Goal: Task Accomplishment & Management: Manage account settings

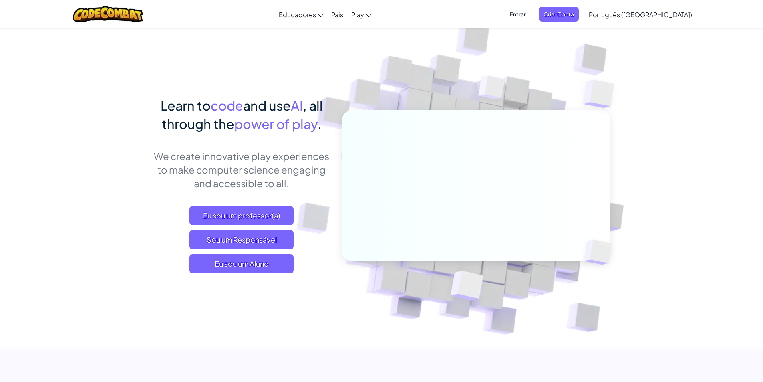
click at [530, 15] on span "Entrar" at bounding box center [518, 14] width 26 height 15
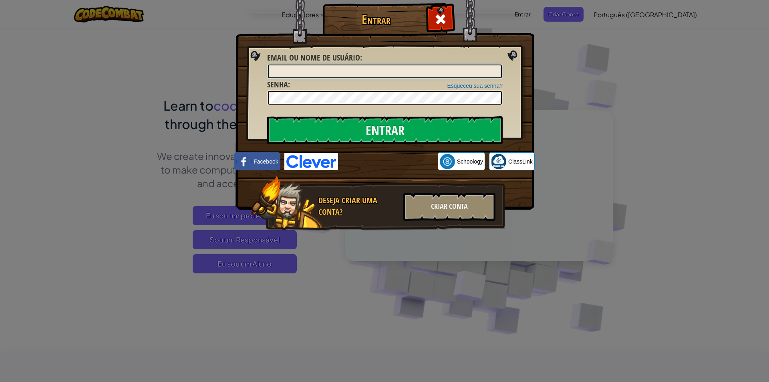
click at [444, 74] on input "Email ou nome de usuário :" at bounding box center [385, 71] width 234 height 14
type input "[EMAIL_ADDRESS][DOMAIN_NAME]"
click at [494, 87] on link "Esqueceu sua senha?" at bounding box center [475, 85] width 56 height 6
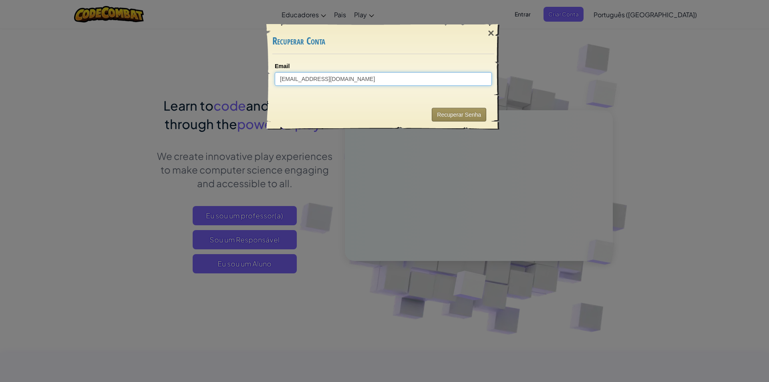
type input "[EMAIL_ADDRESS][DOMAIN_NAME]"
click at [468, 112] on button "Recuperar Senha" at bounding box center [459, 115] width 54 height 14
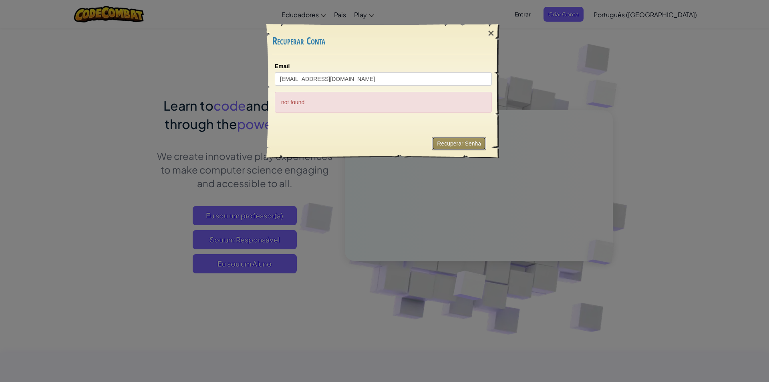
click at [464, 147] on button "Recuperar Senha" at bounding box center [459, 144] width 54 height 14
click at [391, 78] on input "[EMAIL_ADDRESS][DOMAIN_NAME]" at bounding box center [383, 79] width 217 height 14
click at [464, 139] on button "Recuperar Senha" at bounding box center [459, 144] width 54 height 14
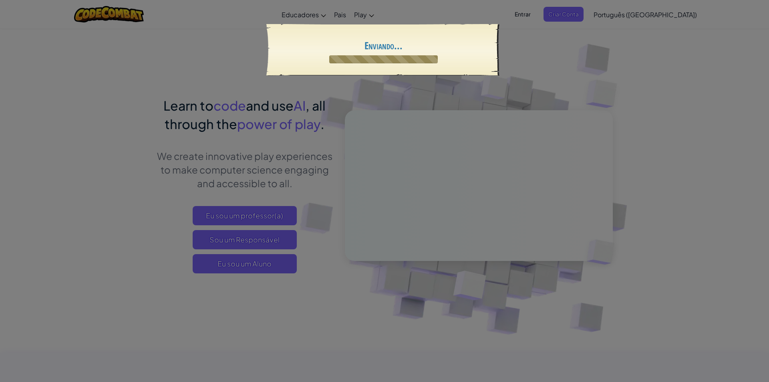
click at [464, 139] on div "× Recuperar Conta Email [EMAIL_ADDRESS][DOMAIN_NAME] Enviando... Recuperar Senha" at bounding box center [384, 191] width 769 height 382
